Goal: Use online tool/utility: Utilize a website feature to perform a specific function

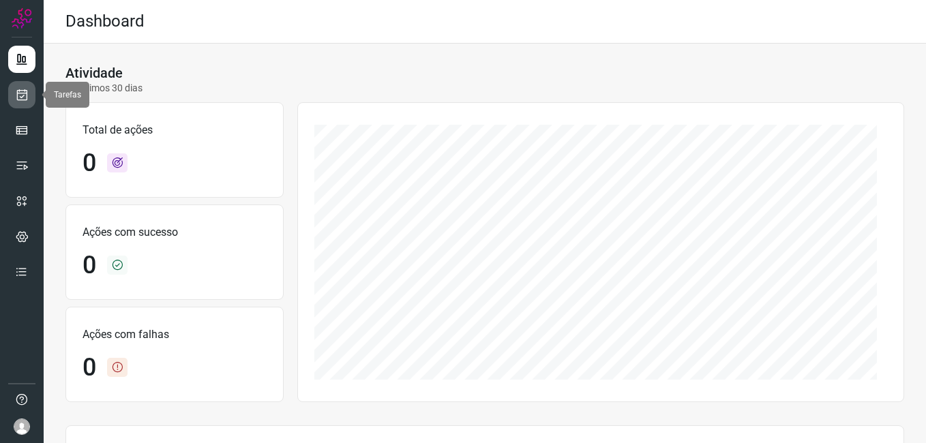
click at [16, 96] on icon at bounding box center [22, 95] width 14 height 14
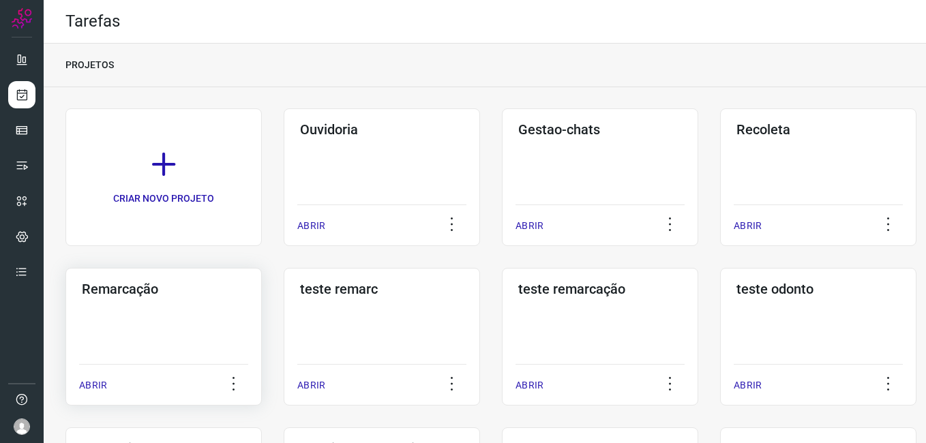
click at [190, 327] on div "Remarcação ABRIR" at bounding box center [163, 337] width 196 height 138
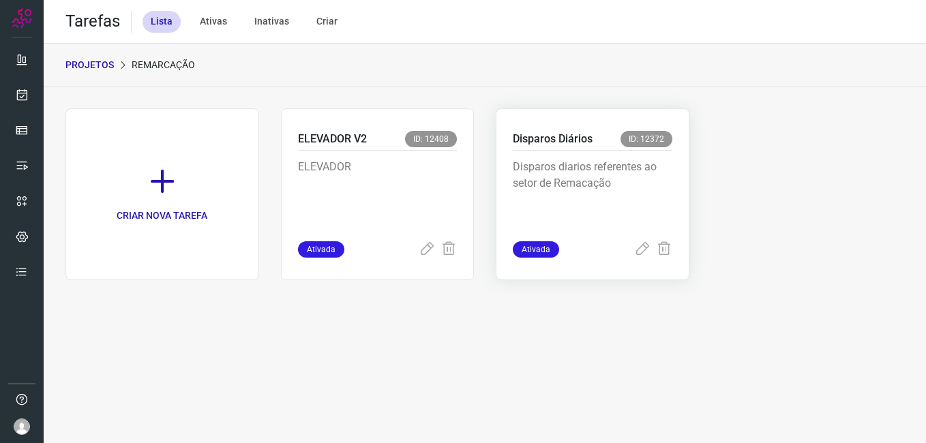
click at [551, 165] on p "Disparos diarios referentes ao setor de Remacação" at bounding box center [593, 193] width 160 height 68
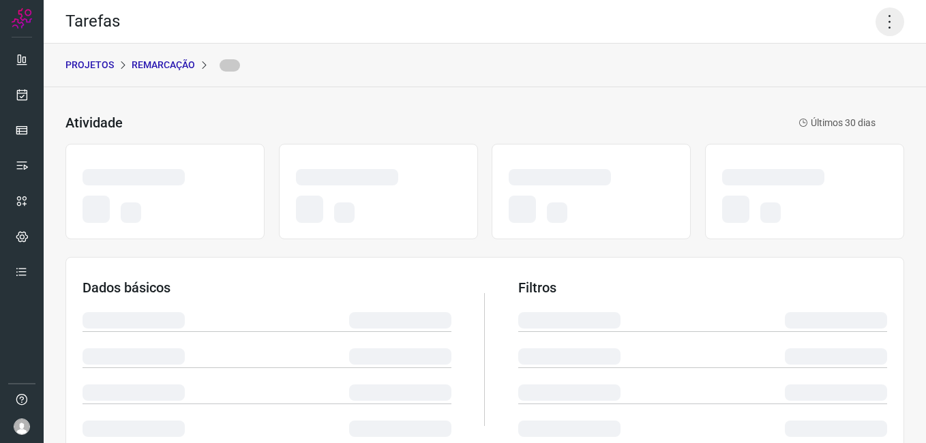
click at [876, 27] on icon at bounding box center [890, 22] width 29 height 29
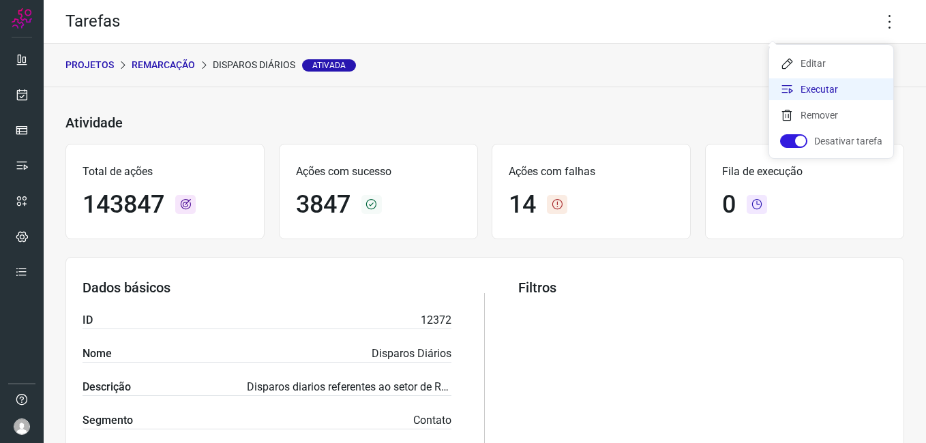
click at [832, 89] on li "Executar" at bounding box center [831, 89] width 124 height 22
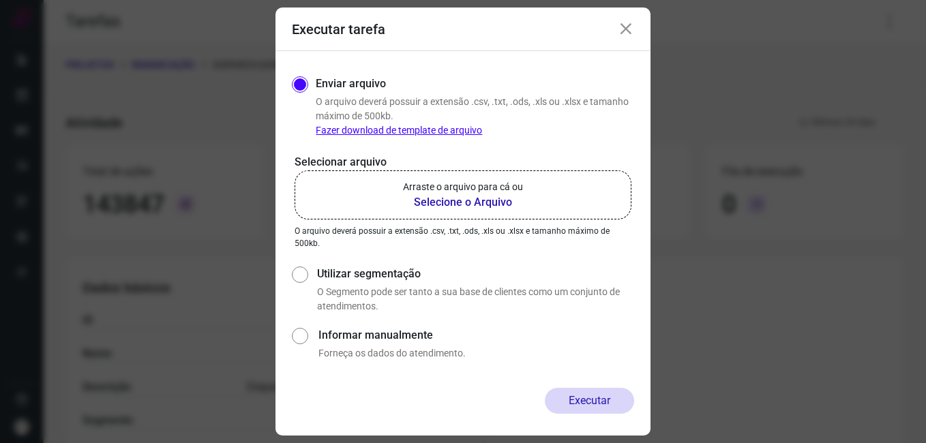
click at [435, 199] on b "Selecione o Arquivo" at bounding box center [463, 202] width 120 height 16
click at [0, 0] on input "Arraste o arquivo para cá ou Selecione o Arquivo" at bounding box center [0, 0] width 0 height 0
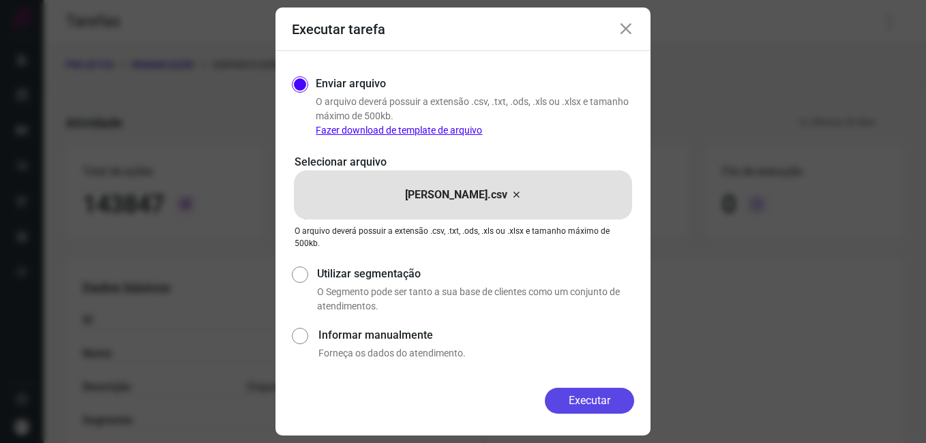
click at [583, 394] on button "Executar" at bounding box center [589, 401] width 89 height 26
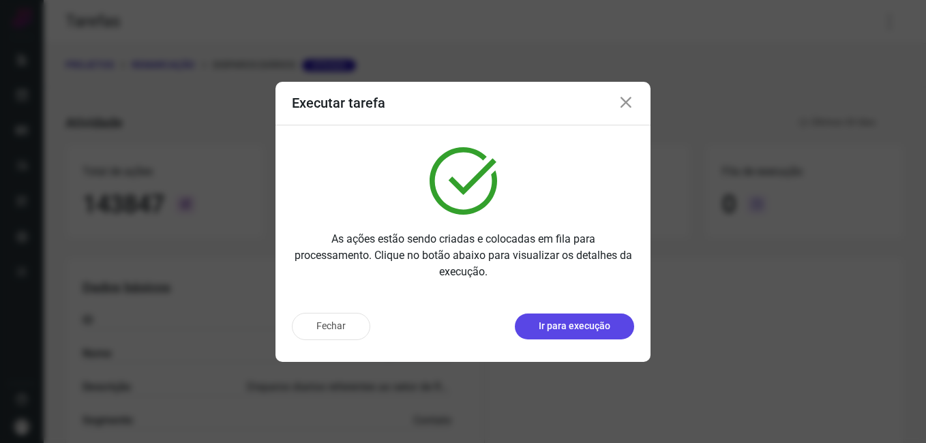
click at [573, 329] on p "Ir para execução" at bounding box center [575, 326] width 72 height 14
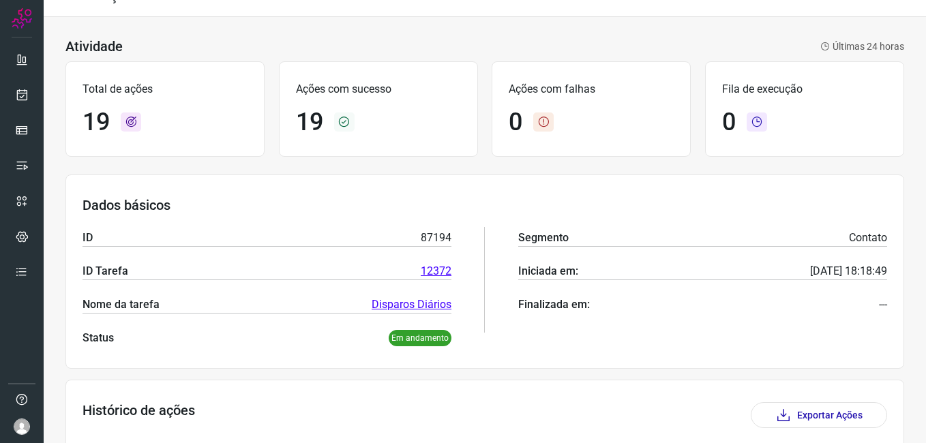
scroll to position [68, 0]
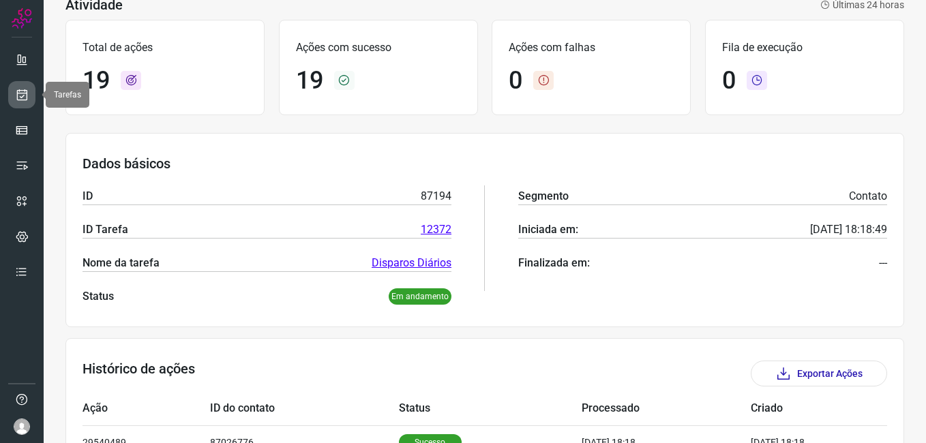
click at [18, 82] on link at bounding box center [21, 94] width 27 height 27
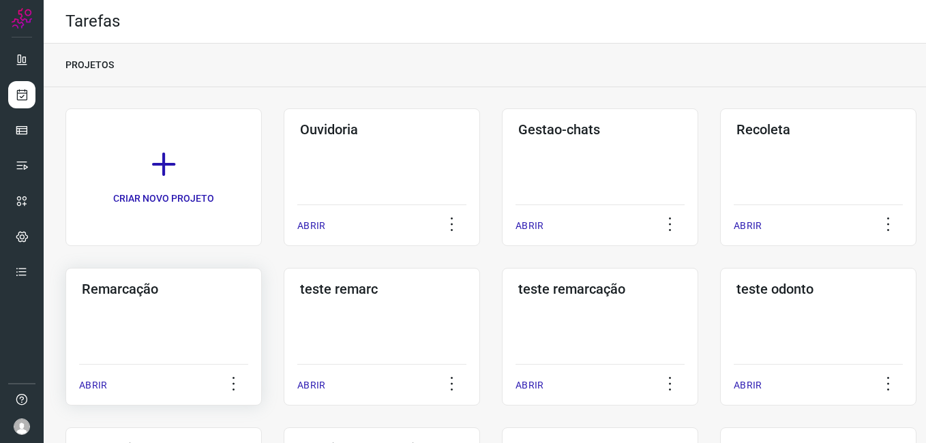
click at [126, 321] on div "Remarcação ABRIR" at bounding box center [163, 337] width 196 height 138
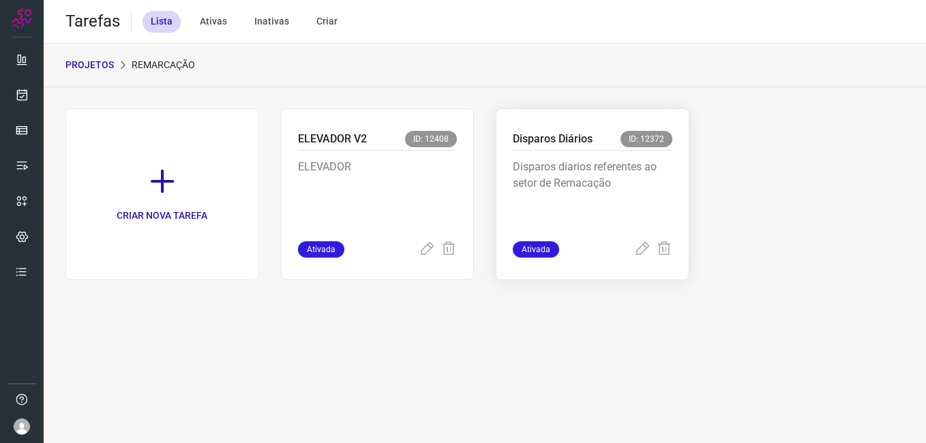
click at [580, 153] on div "Disparos diarios referentes ao setor de Remacação" at bounding box center [593, 196] width 160 height 91
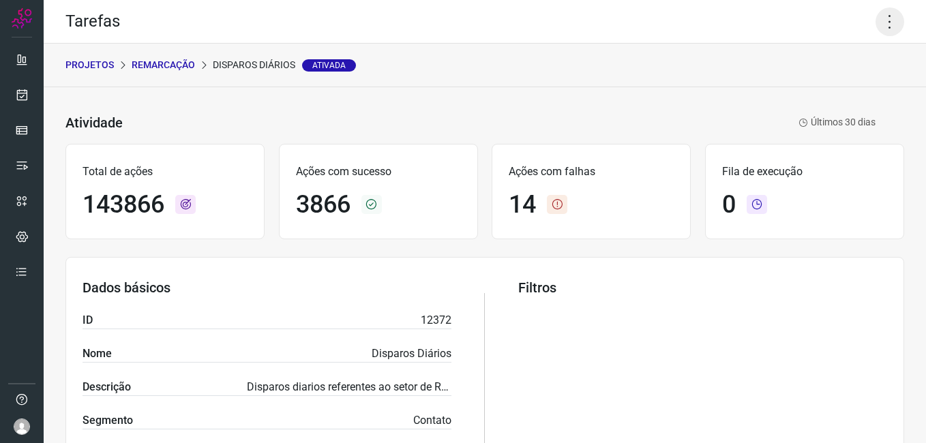
click at [883, 31] on icon at bounding box center [890, 22] width 29 height 29
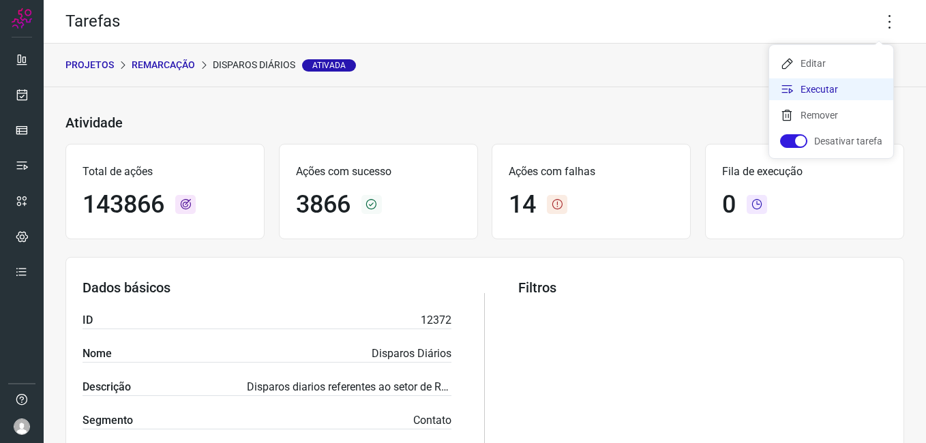
click at [842, 84] on li "Executar" at bounding box center [831, 89] width 124 height 22
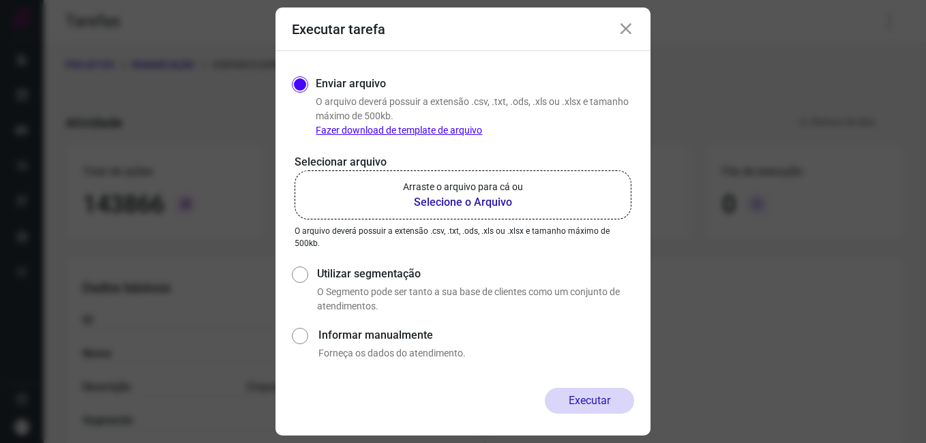
click at [455, 197] on b "Selecione o Arquivo" at bounding box center [463, 202] width 120 height 16
click at [0, 0] on input "Arraste o arquivo para cá ou Selecione o Arquivo" at bounding box center [0, 0] width 0 height 0
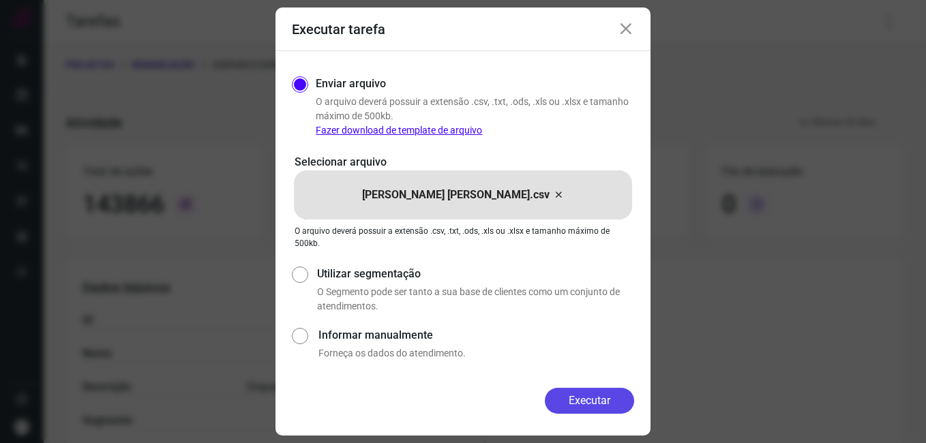
click at [572, 394] on button "Executar" at bounding box center [589, 401] width 89 height 26
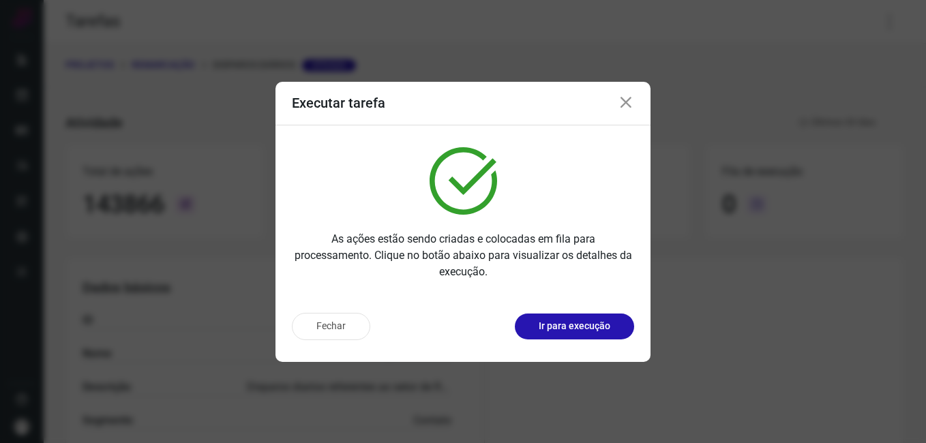
click at [566, 322] on p "Ir para execução" at bounding box center [575, 326] width 72 height 14
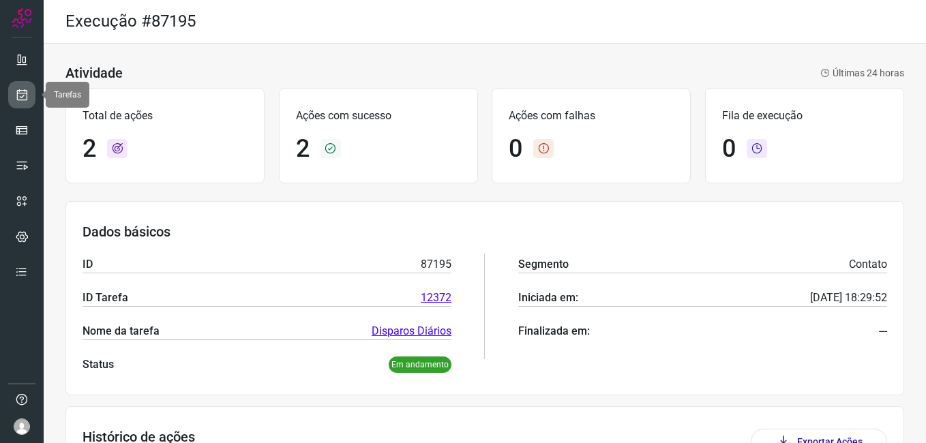
click at [25, 101] on icon at bounding box center [22, 95] width 14 height 14
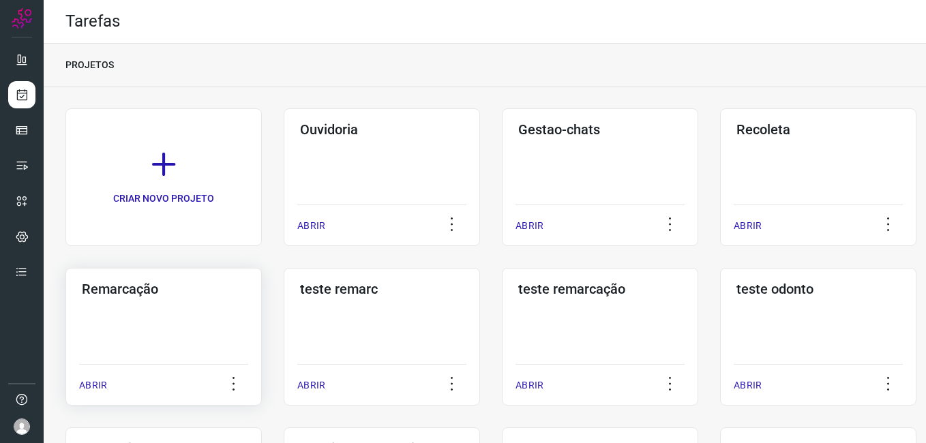
click at [197, 321] on div "Remarcação ABRIR" at bounding box center [163, 337] width 196 height 138
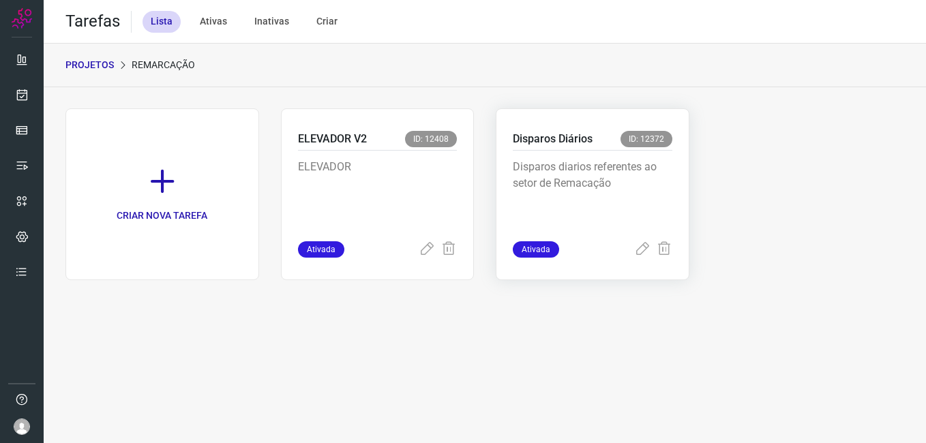
click at [577, 171] on p "Disparos diarios referentes ao setor de Remacação" at bounding box center [593, 193] width 160 height 68
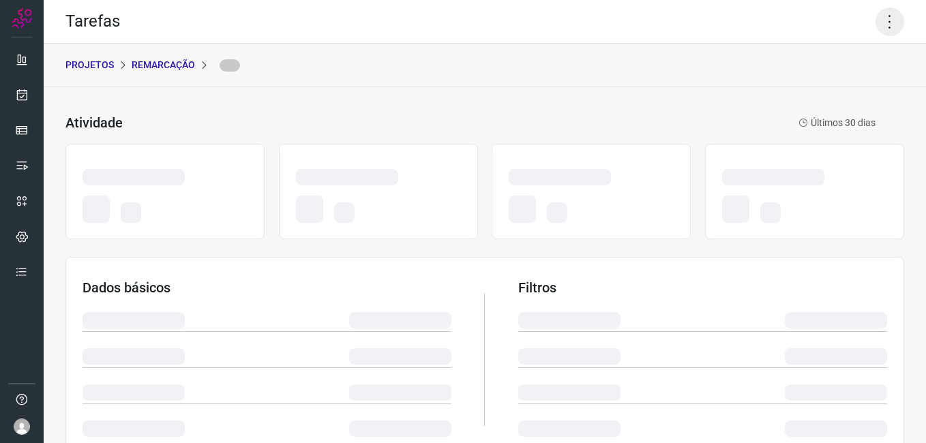
click at [885, 23] on icon at bounding box center [890, 22] width 29 height 29
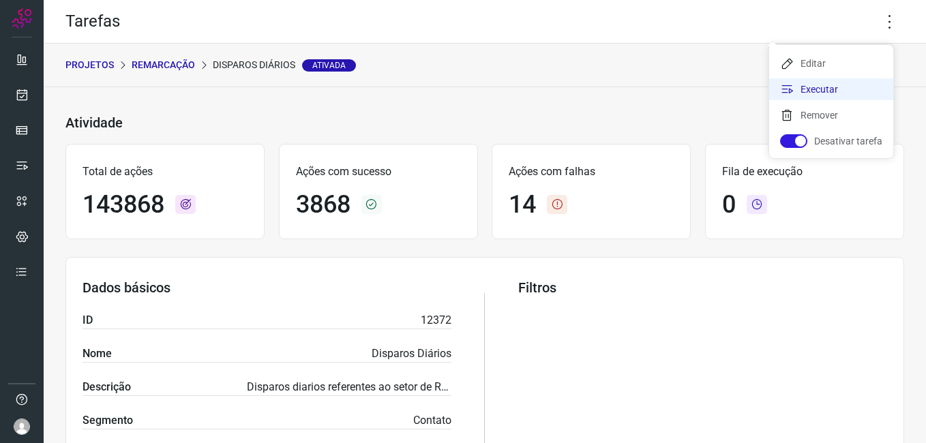
click at [827, 98] on li "Executar" at bounding box center [831, 89] width 124 height 22
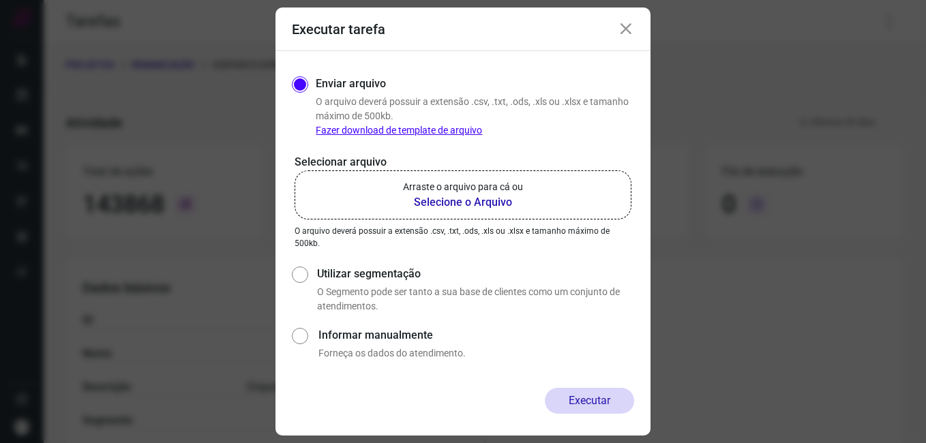
click at [470, 196] on b "Selecione o Arquivo" at bounding box center [463, 202] width 120 height 16
click at [0, 0] on input "Arraste o arquivo para cá ou Selecione o Arquivo" at bounding box center [0, 0] width 0 height 0
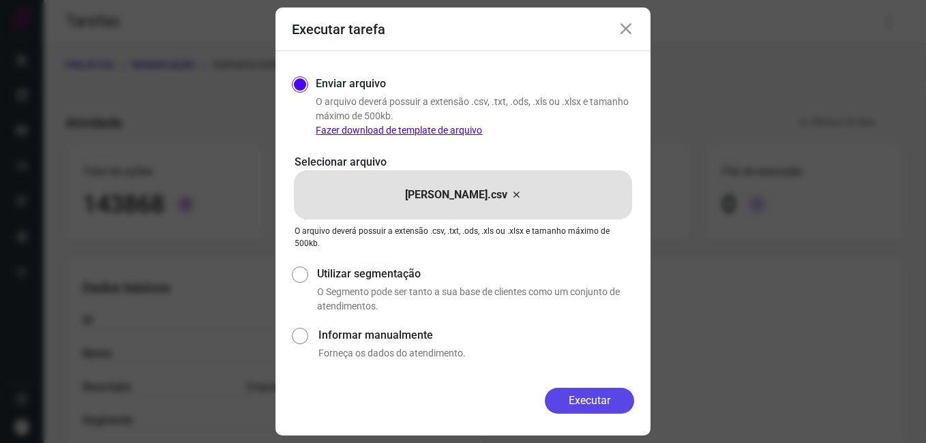
click at [621, 403] on button "Executar" at bounding box center [589, 401] width 89 height 26
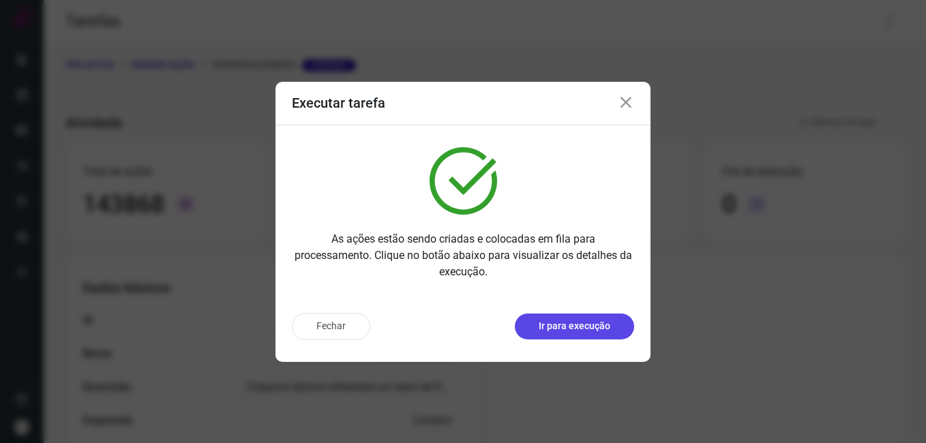
click at [592, 323] on p "Ir para execução" at bounding box center [575, 326] width 72 height 14
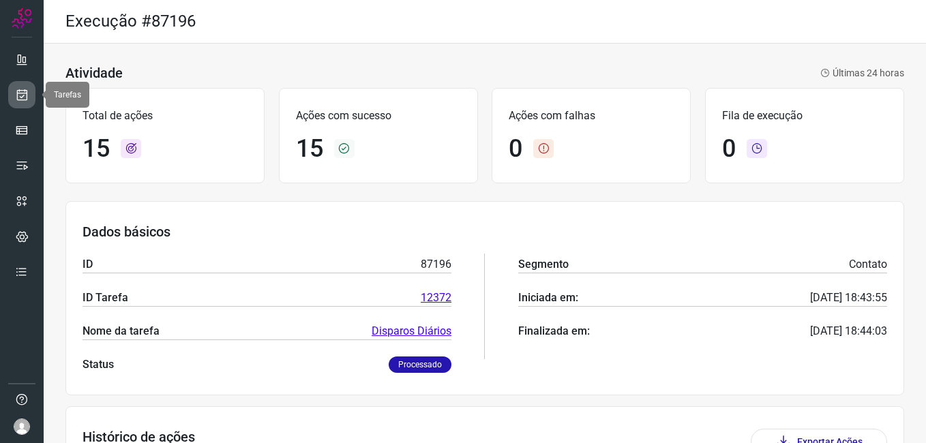
click at [29, 93] on link at bounding box center [21, 94] width 27 height 27
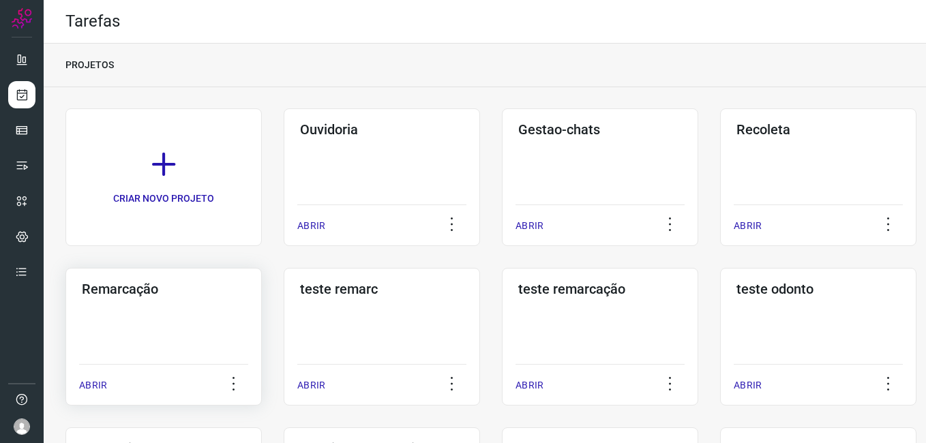
click at [210, 291] on h3 "Remarcação" at bounding box center [164, 289] width 164 height 16
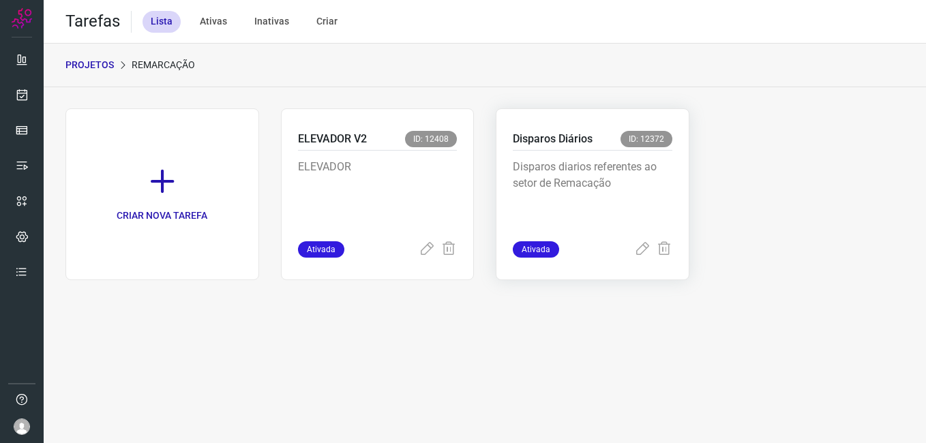
click at [613, 165] on p "Disparos diarios referentes ao setor de Remacação" at bounding box center [593, 193] width 160 height 68
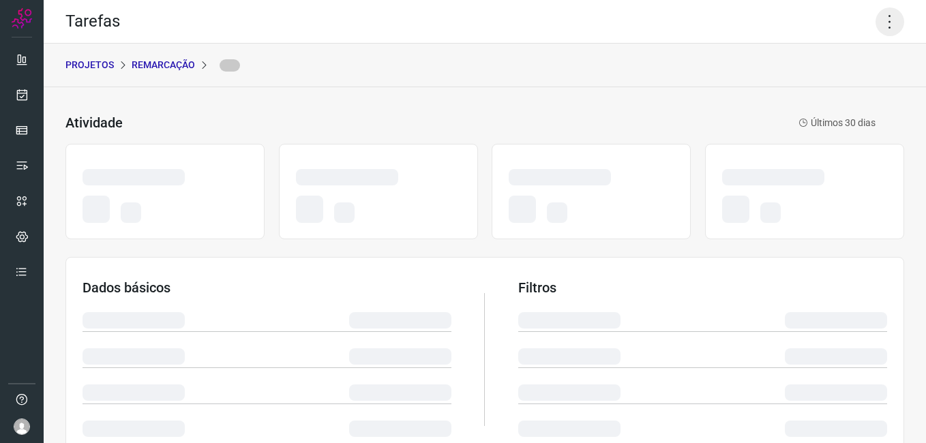
click at [876, 25] on icon at bounding box center [890, 22] width 29 height 29
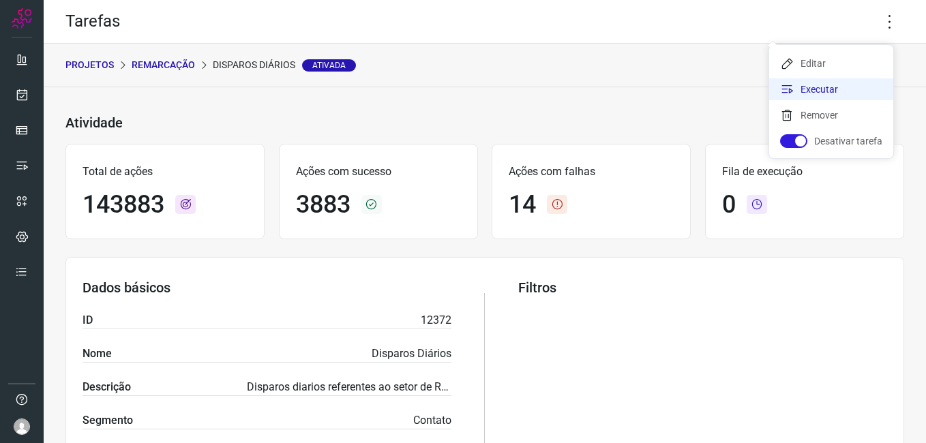
click at [818, 87] on li "Executar" at bounding box center [831, 89] width 124 height 22
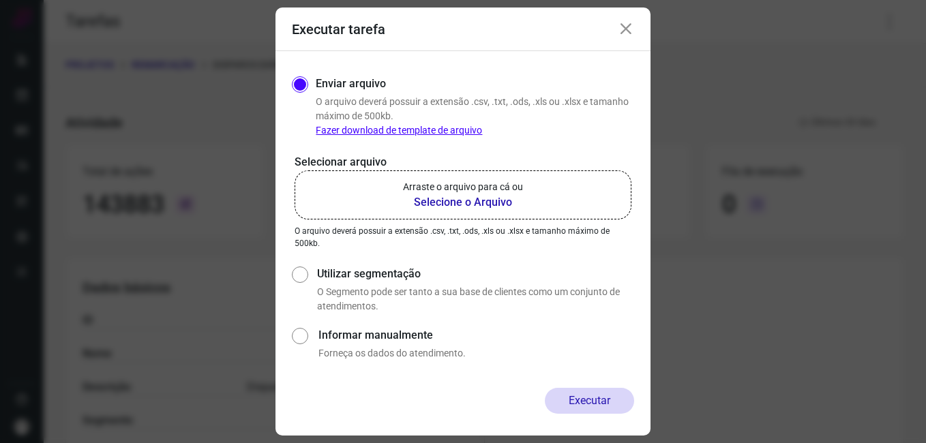
click at [501, 202] on b "Selecione o Arquivo" at bounding box center [463, 202] width 120 height 16
click at [0, 0] on input "Arraste o arquivo para cá ou Selecione o Arquivo" at bounding box center [0, 0] width 0 height 0
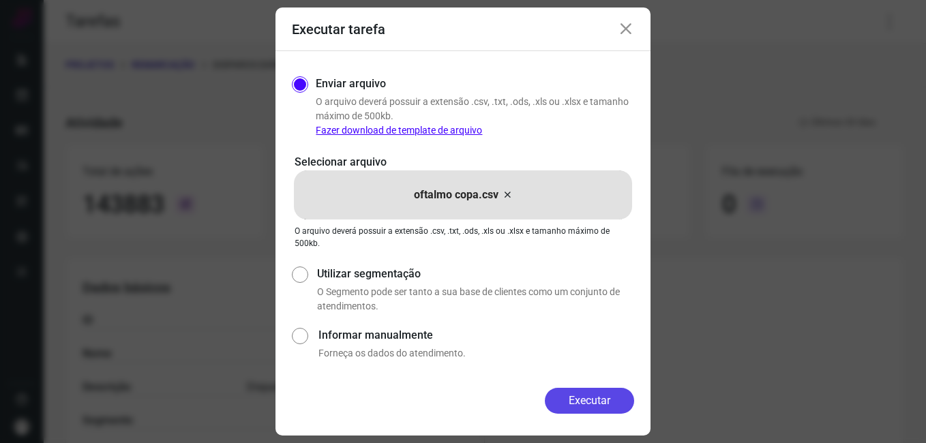
click at [600, 404] on button "Executar" at bounding box center [589, 401] width 89 height 26
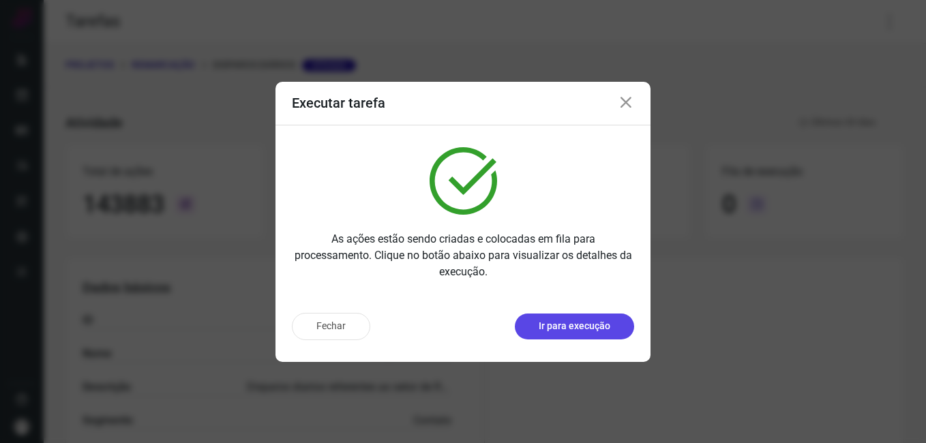
click at [528, 324] on button "Ir para execução" at bounding box center [574, 327] width 119 height 26
